Goal: Information Seeking & Learning: Learn about a topic

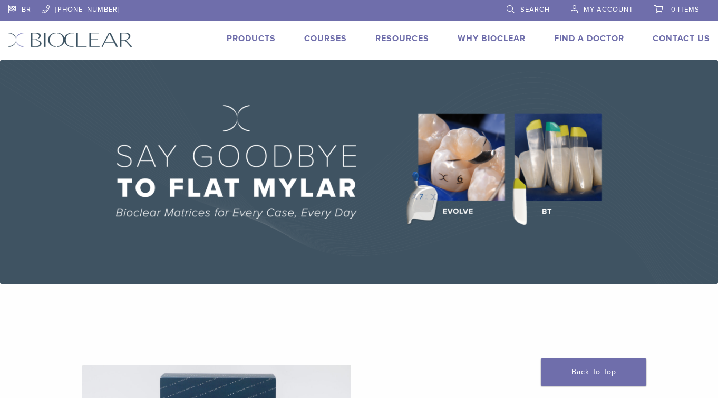
click at [248, 35] on link "Products" at bounding box center [251, 38] width 49 height 11
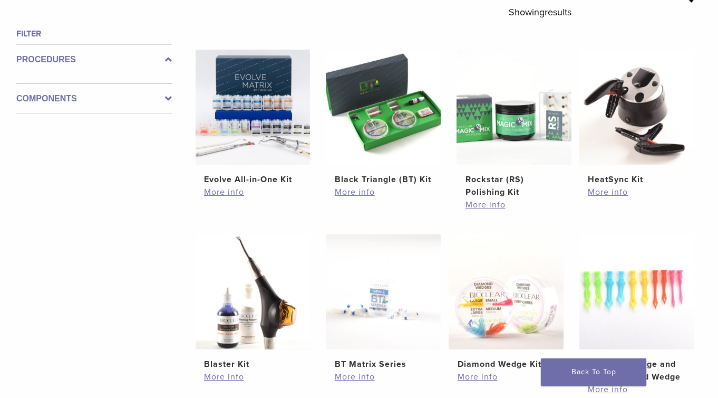
scroll to position [329, 0]
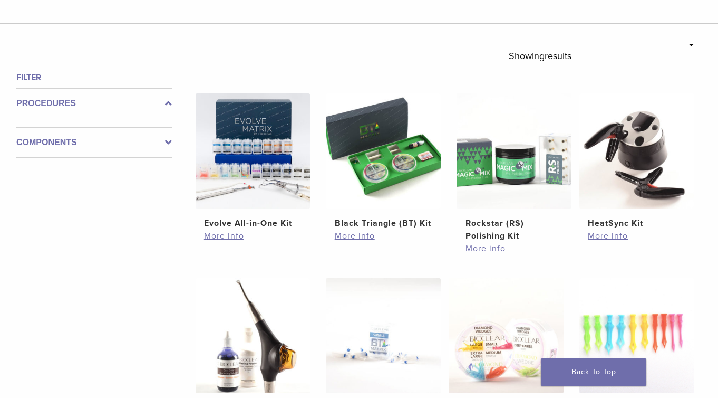
click at [165, 141] on icon at bounding box center [168, 142] width 7 height 13
click at [168, 137] on icon at bounding box center [168, 134] width 7 height 13
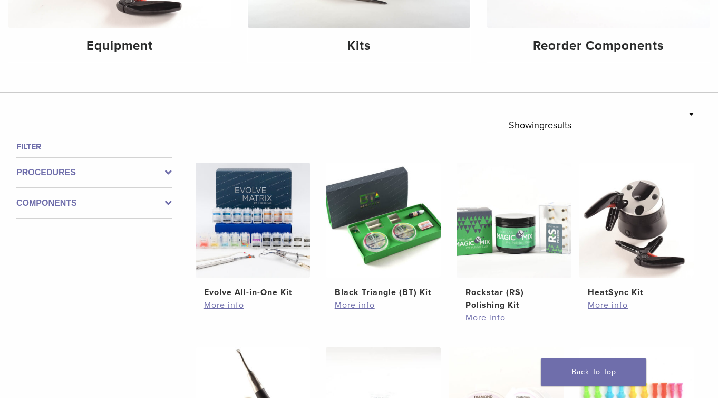
scroll to position [268, 0]
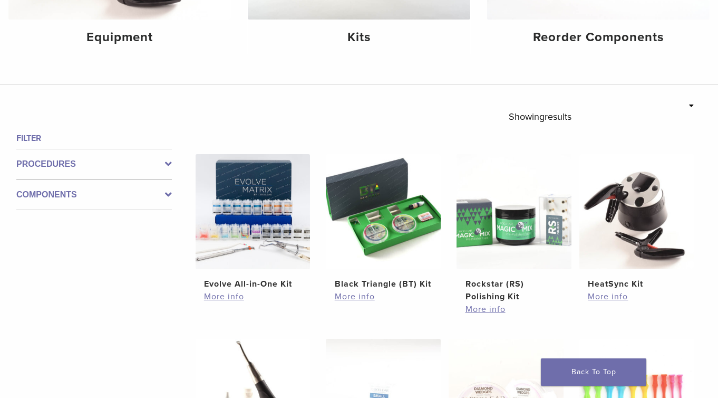
click at [171, 164] on icon at bounding box center [168, 164] width 7 height 13
click at [229, 297] on link "More info" at bounding box center [253, 296] width 98 height 13
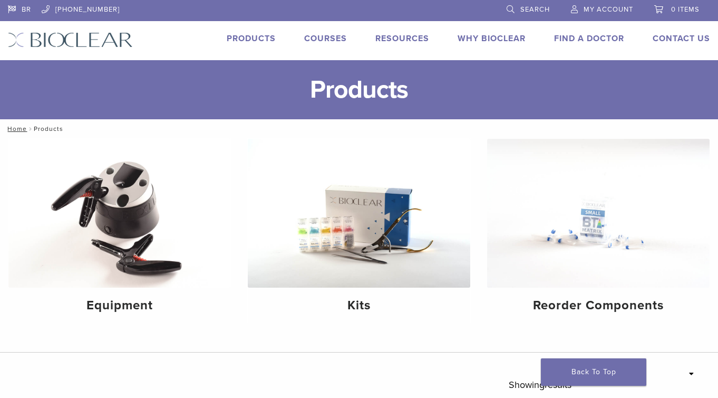
scroll to position [268, 0]
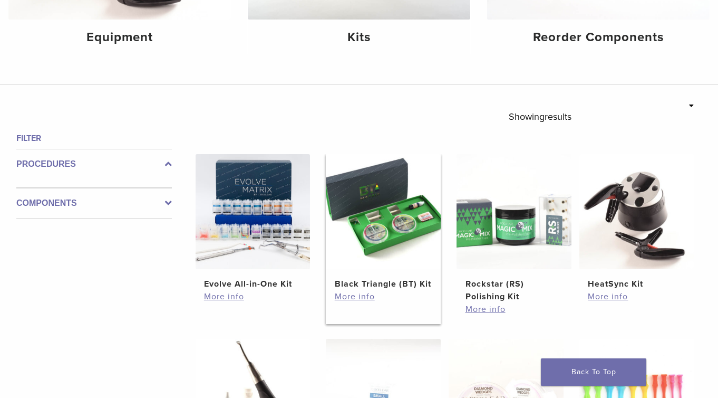
click at [390, 210] on img at bounding box center [383, 211] width 115 height 115
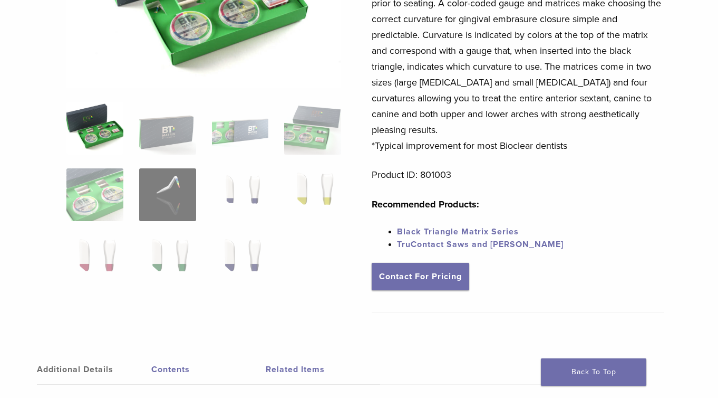
scroll to position [212, 0]
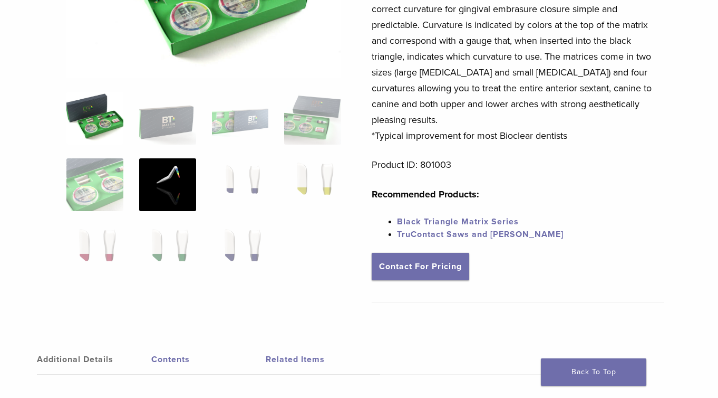
click at [170, 182] on img at bounding box center [167, 184] width 57 height 53
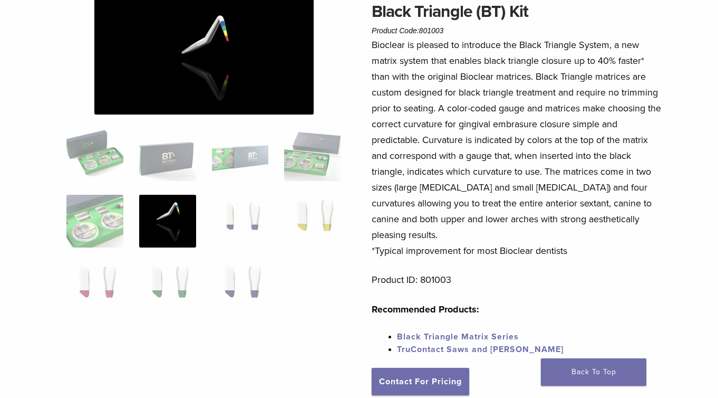
scroll to position [89, 0]
